Goal: Transaction & Acquisition: Purchase product/service

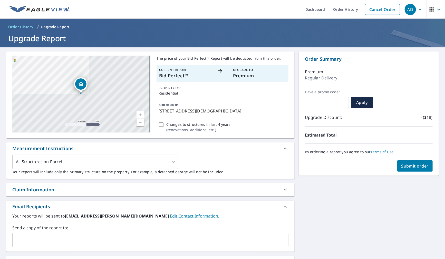
click at [415, 166] on span "Submit order" at bounding box center [414, 166] width 27 height 6
checkbox input "true"
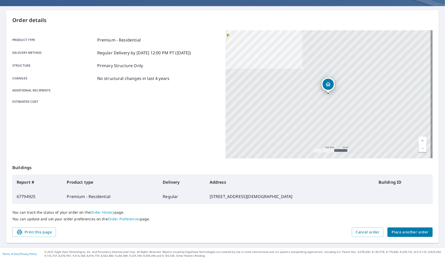
scroll to position [42, 0]
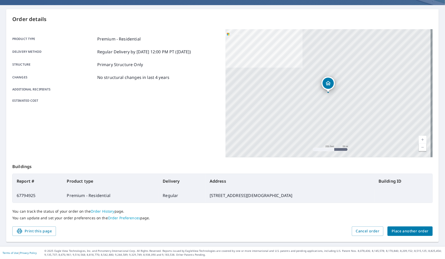
click at [25, 194] on td "67794925" at bounding box center [38, 195] width 50 height 14
copy td "67794925"
drag, startPoint x: 415, startPoint y: 229, endPoint x: 70, endPoint y: 78, distance: 377.1
click at [57, 73] on div "Order details Product type Premium - Residential Delivery method Regular Delive…" at bounding box center [222, 125] width 432 height 233
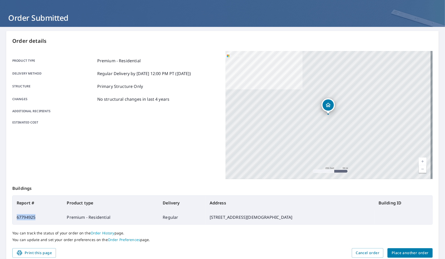
scroll to position [0, 0]
